Goal: Task Accomplishment & Management: Manage account settings

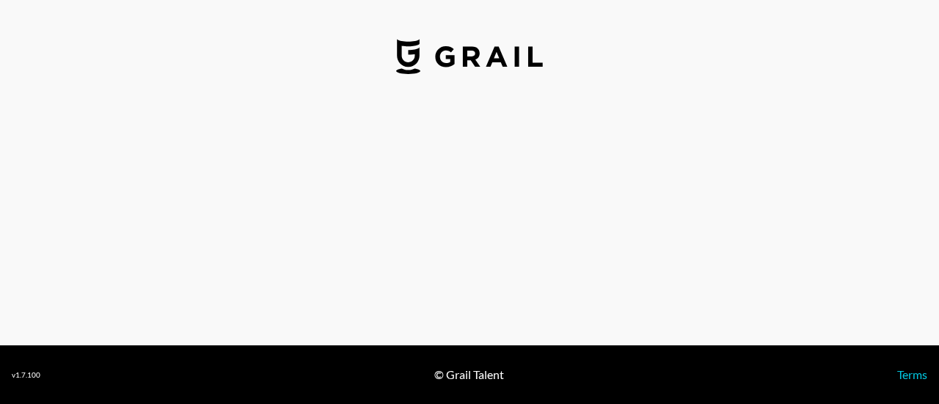
select select "USD"
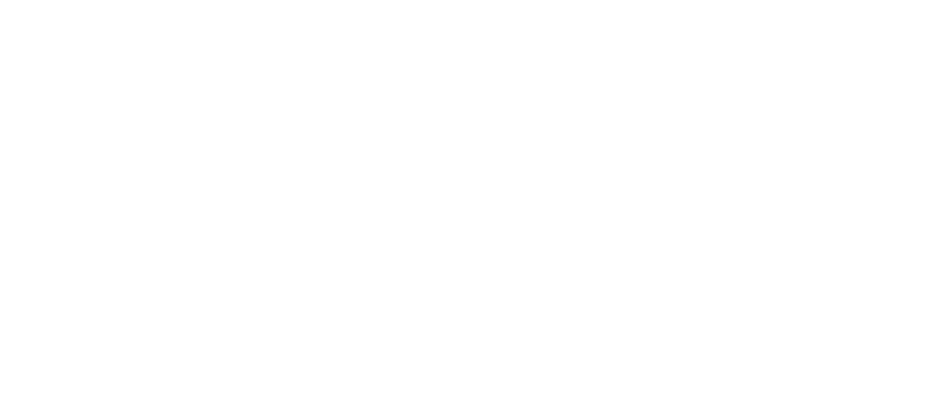
select select "USD"
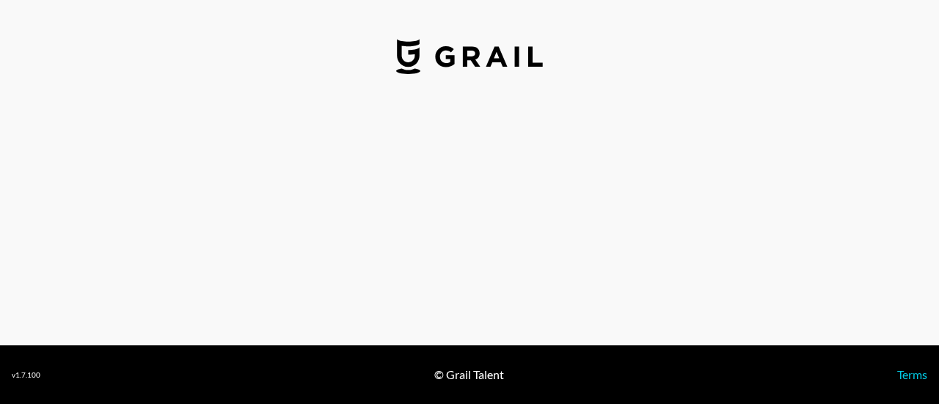
select select "USD"
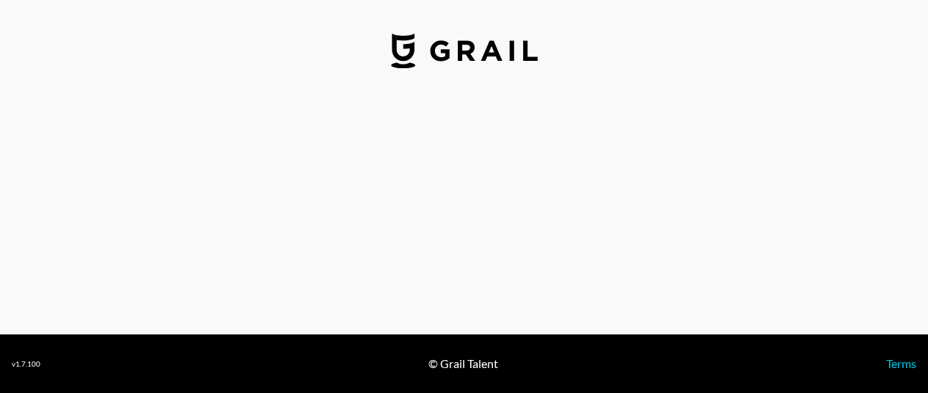
select select "USD"
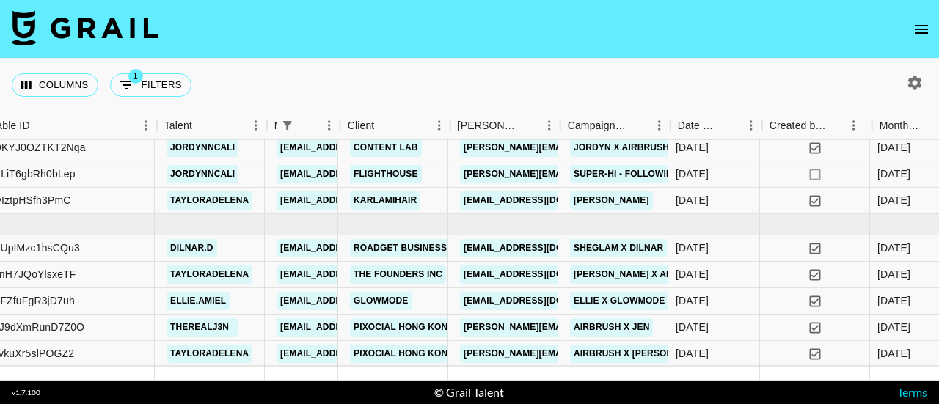
scroll to position [686, 334]
